Goal: Transaction & Acquisition: Purchase product/service

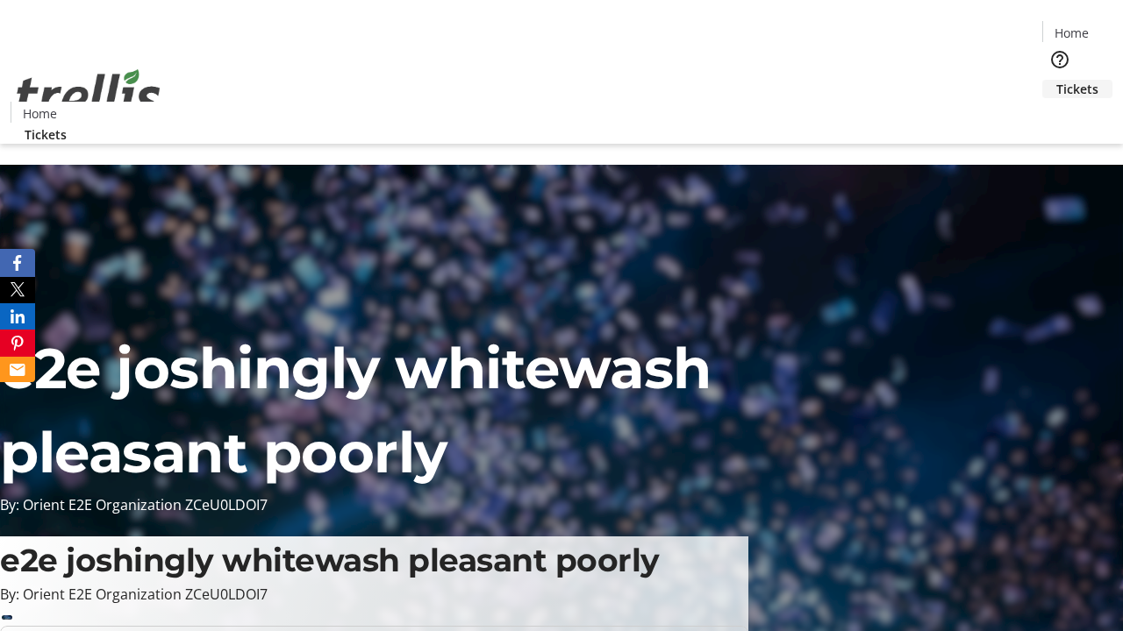
click at [1056, 80] on span "Tickets" at bounding box center [1077, 89] width 42 height 18
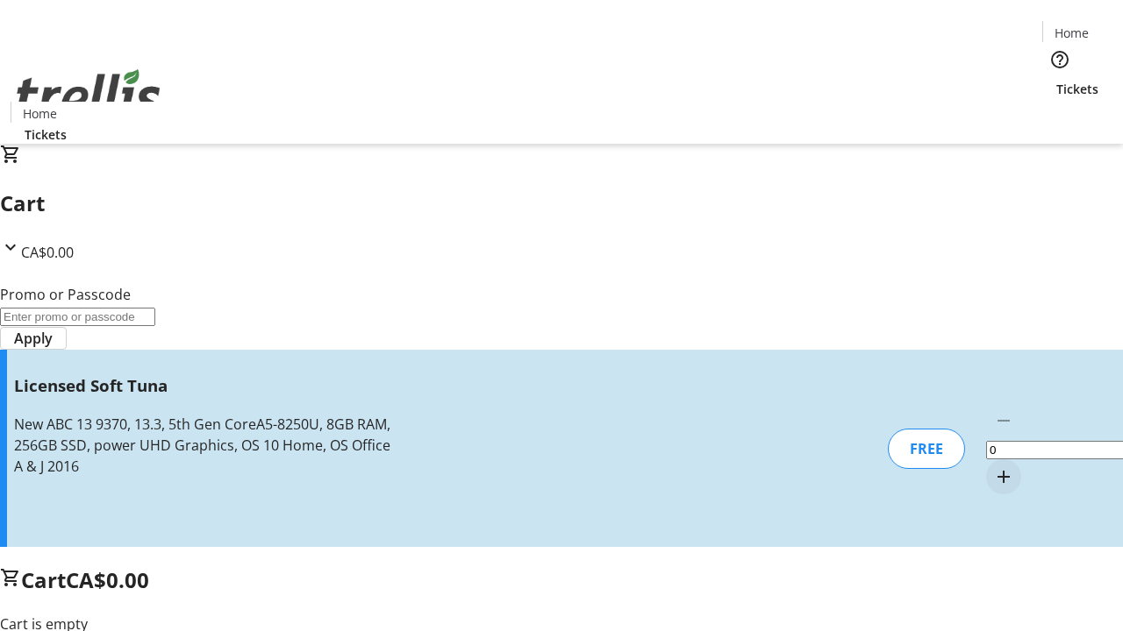
click at [993, 467] on mat-icon "Increment by one" at bounding box center [1003, 477] width 21 height 21
type input "1"
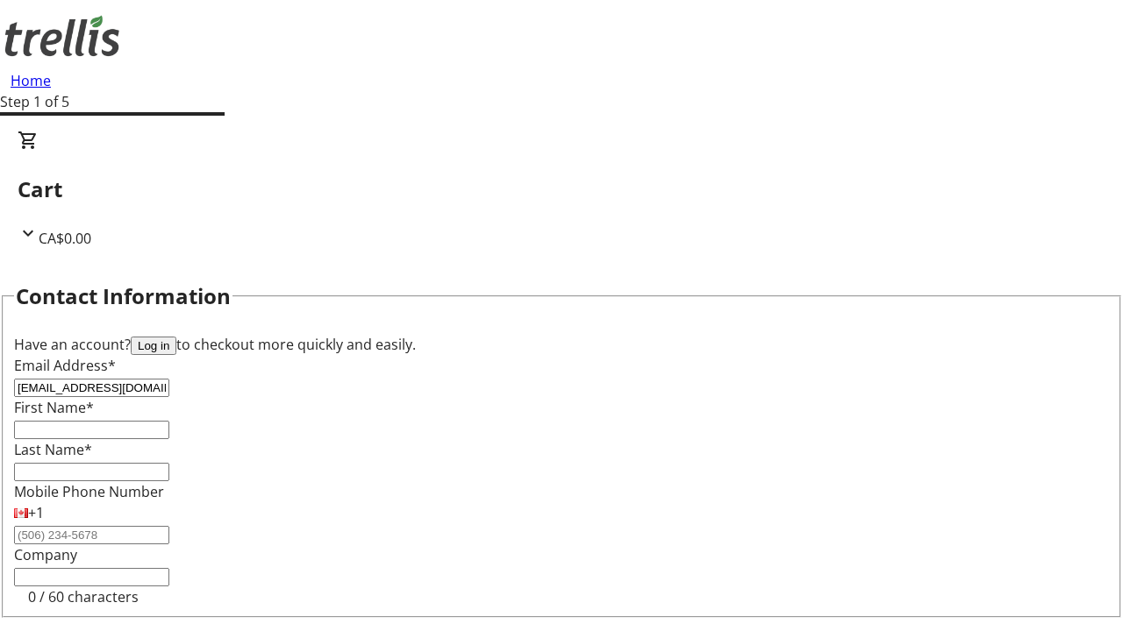
type input "[EMAIL_ADDRESS][DOMAIN_NAME]"
type input "Trey"
type input "[PERSON_NAME]"
